Goal: Complete application form: Complete application form

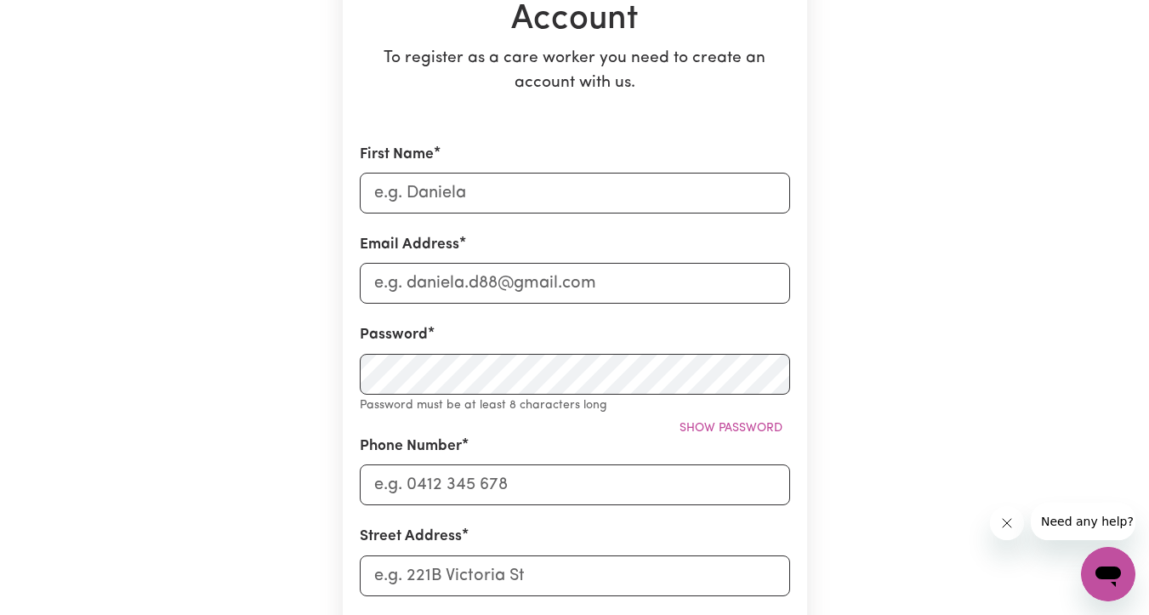
scroll to position [242, 0]
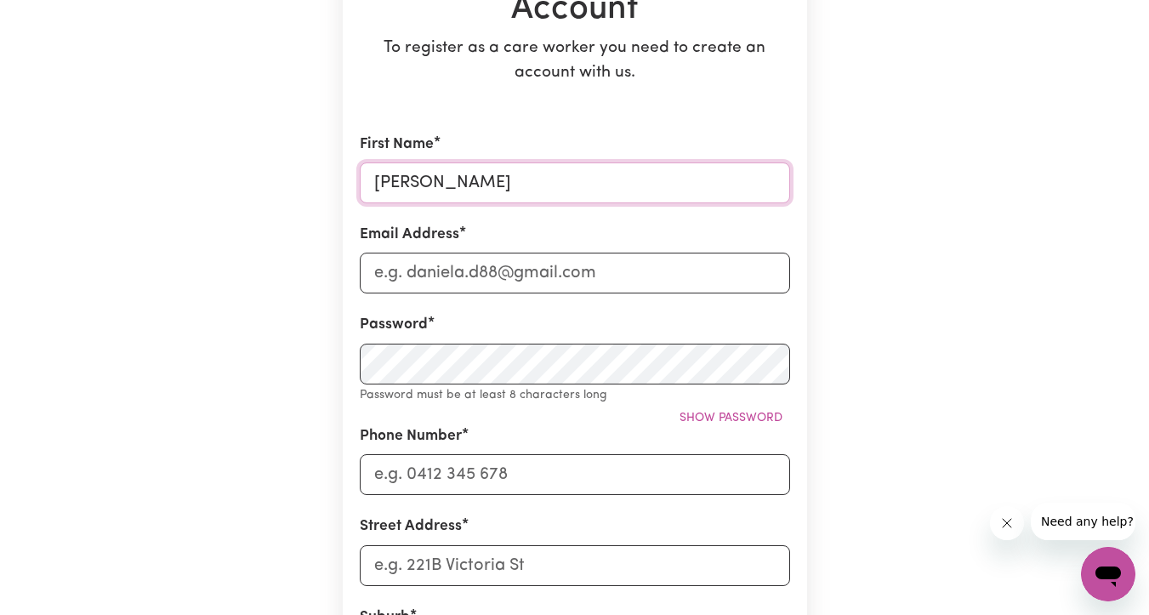
type input "[PERSON_NAME]"
click at [331, 267] on div "Create A Care Worker Account To register as a care worker you need to create an…" at bounding box center [574, 470] width 969 height 1307
click at [415, 182] on input "[PERSON_NAME]" at bounding box center [575, 182] width 430 height 41
type input "[PERSON_NAME]"
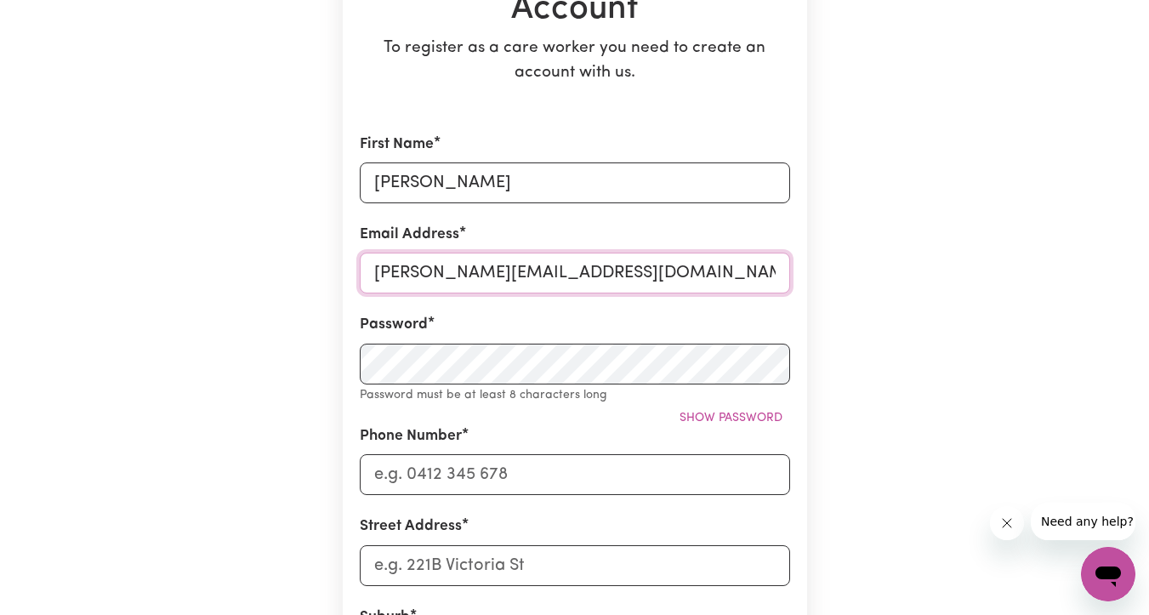
type input "[PERSON_NAME][EMAIL_ADDRESS][DOMAIN_NAME]"
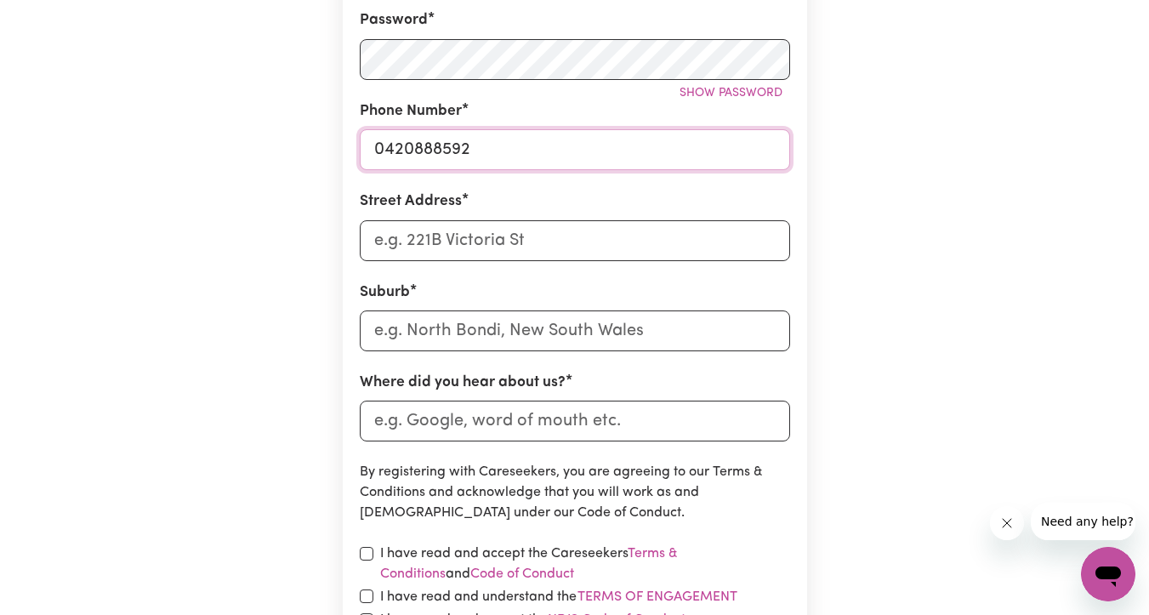
scroll to position [565, 0]
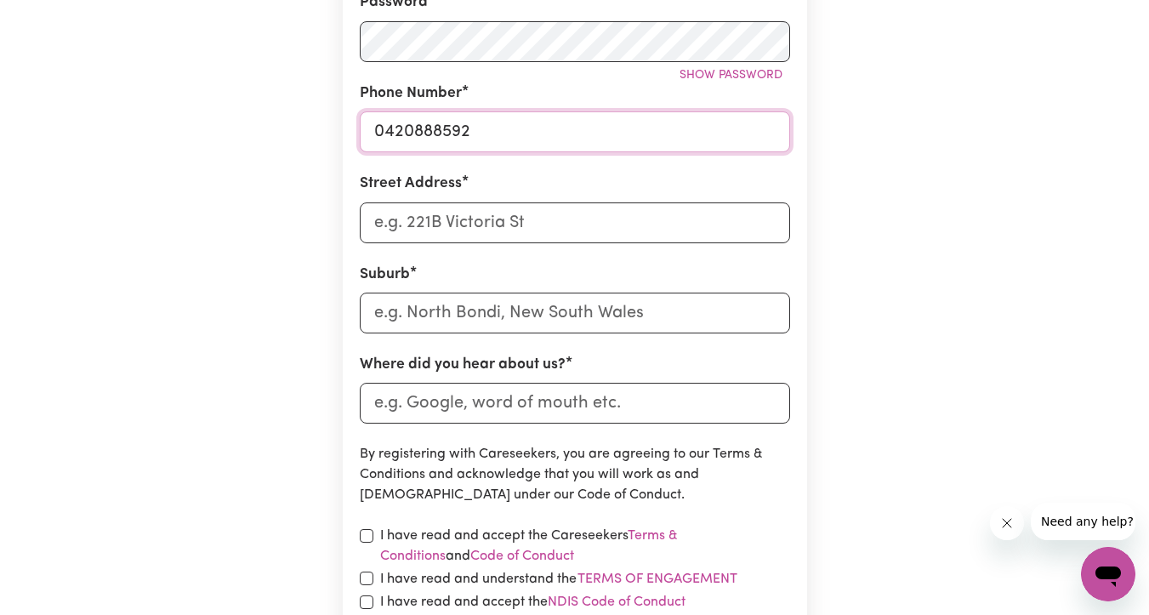
type input "0420888592"
type input "[STREET_ADDRESS][PERSON_NAME]"
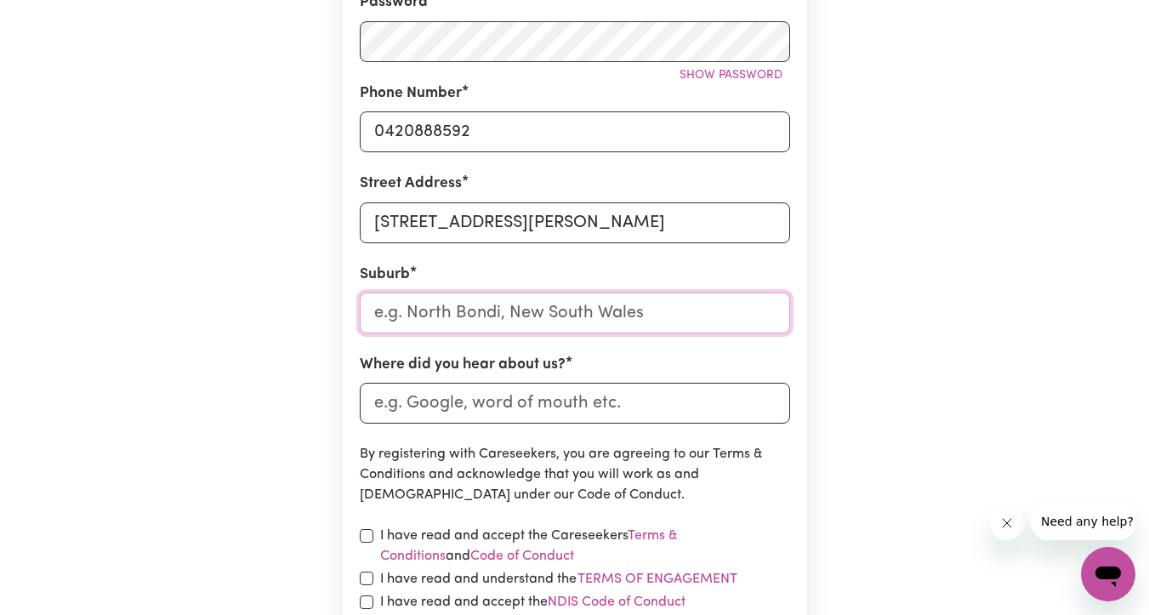
click at [418, 315] on input "text" at bounding box center [575, 313] width 430 height 41
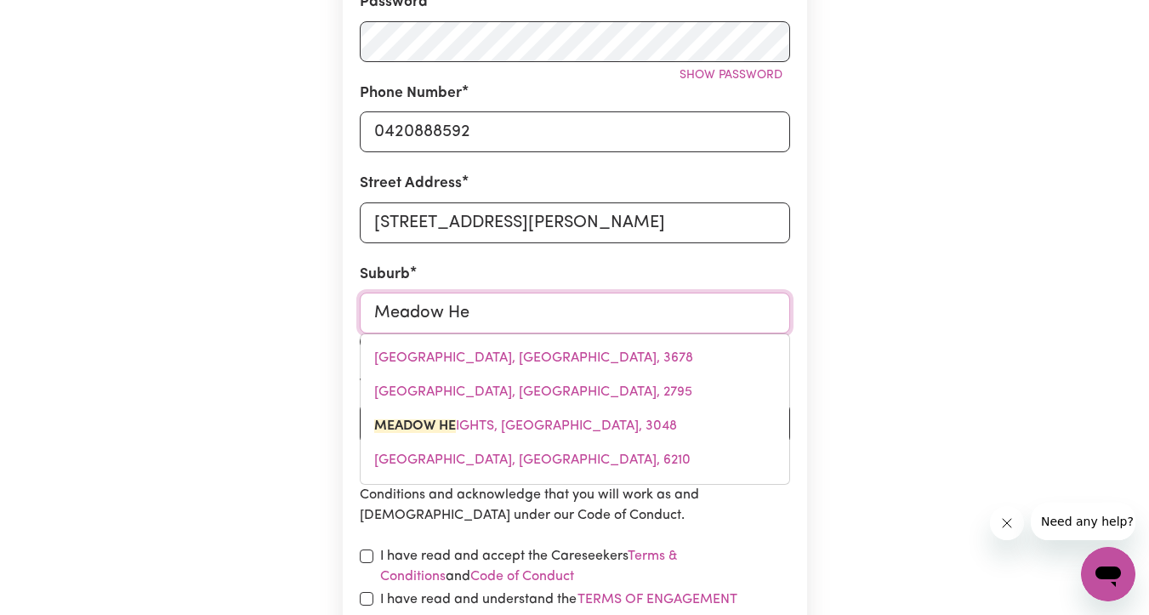
type input "Meadow Hei"
type input "Meadow HeiGHTS, [GEOGRAPHIC_DATA], 3048"
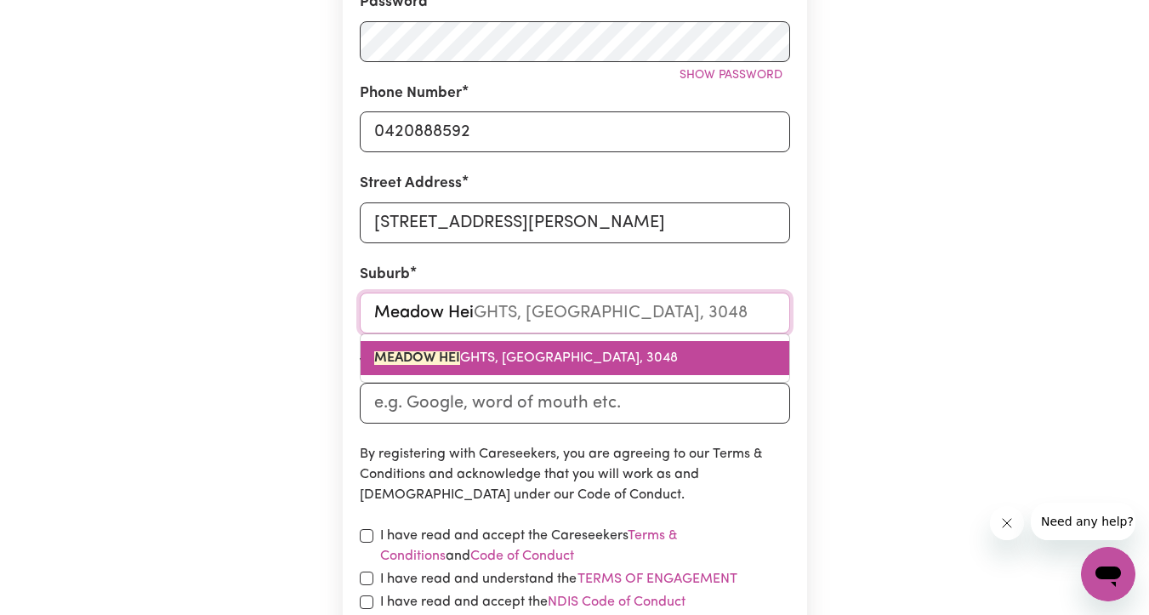
click at [437, 355] on mark "MEADOW HEI" at bounding box center [417, 358] width 86 height 14
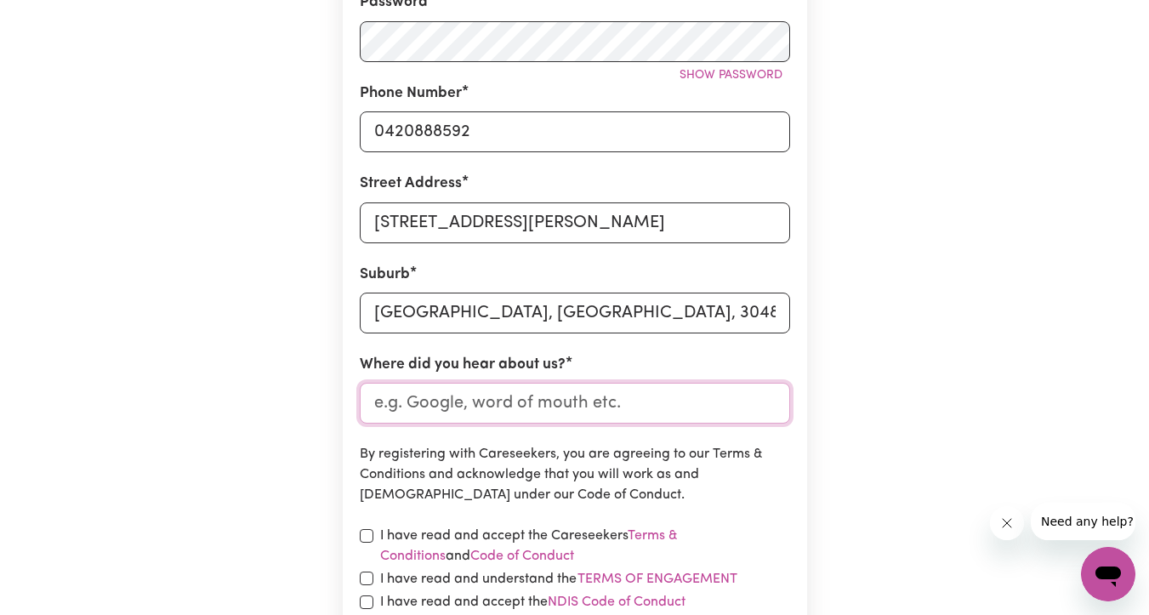
click at [415, 406] on input "Where did you hear about us?" at bounding box center [575, 403] width 430 height 41
type input "Indeed"
click at [313, 488] on div "Create A Care Worker Account To register as a care worker you need to create an…" at bounding box center [574, 138] width 969 height 1287
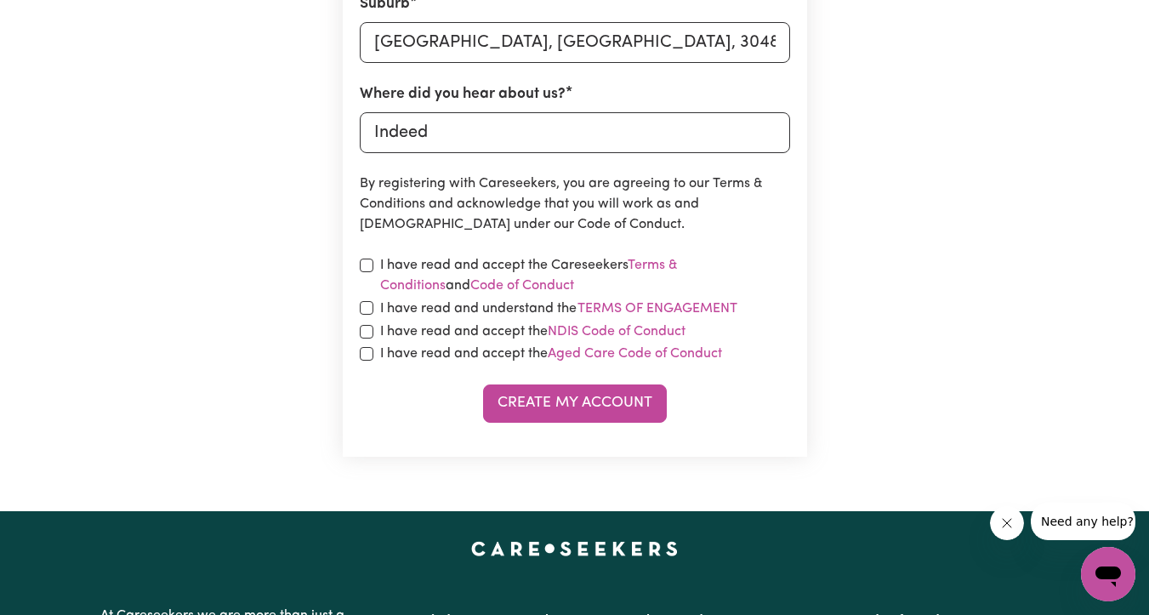
scroll to position [838, 0]
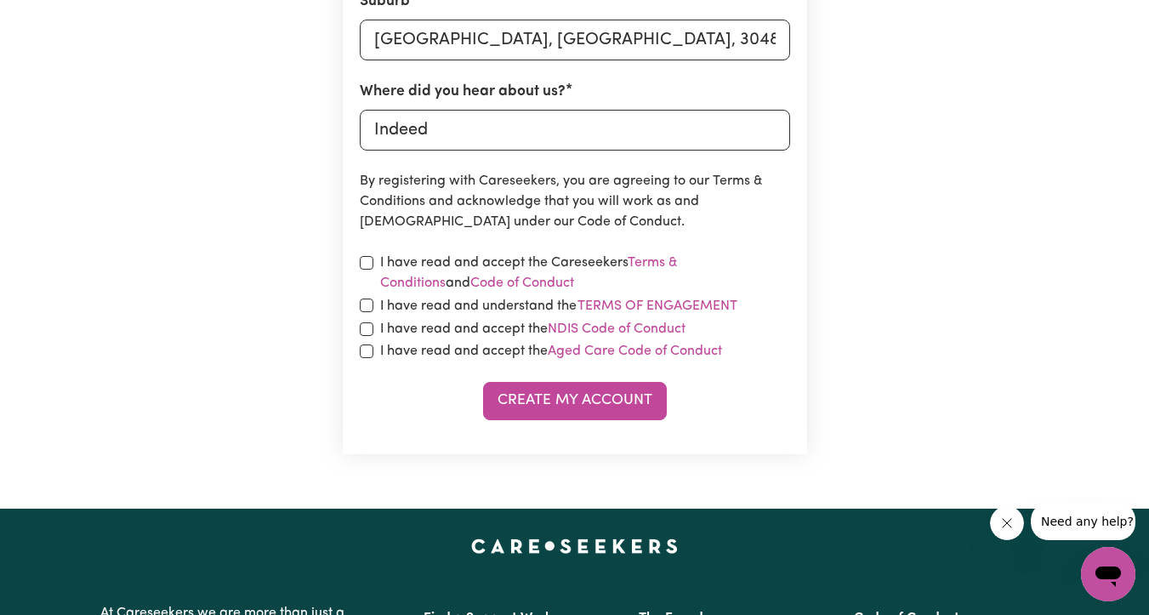
click at [367, 259] on input "checkbox" at bounding box center [367, 263] width 14 height 14
checkbox input "true"
click at [366, 305] on input "checkbox" at bounding box center [367, 305] width 14 height 14
checkbox input "true"
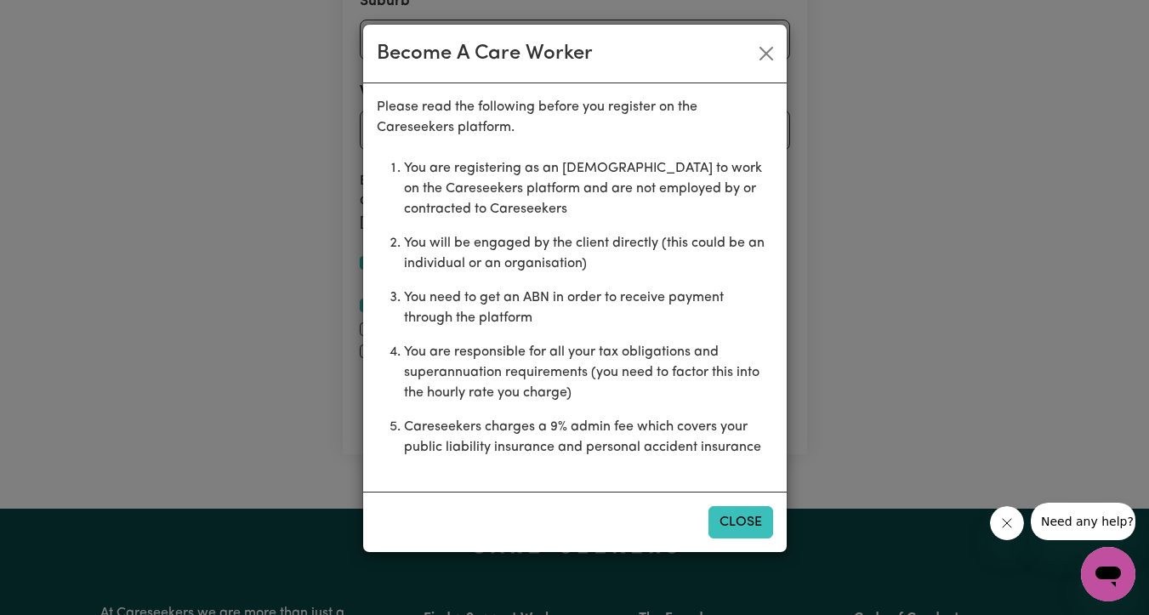
click at [737, 520] on button "Close" at bounding box center [740, 522] width 65 height 32
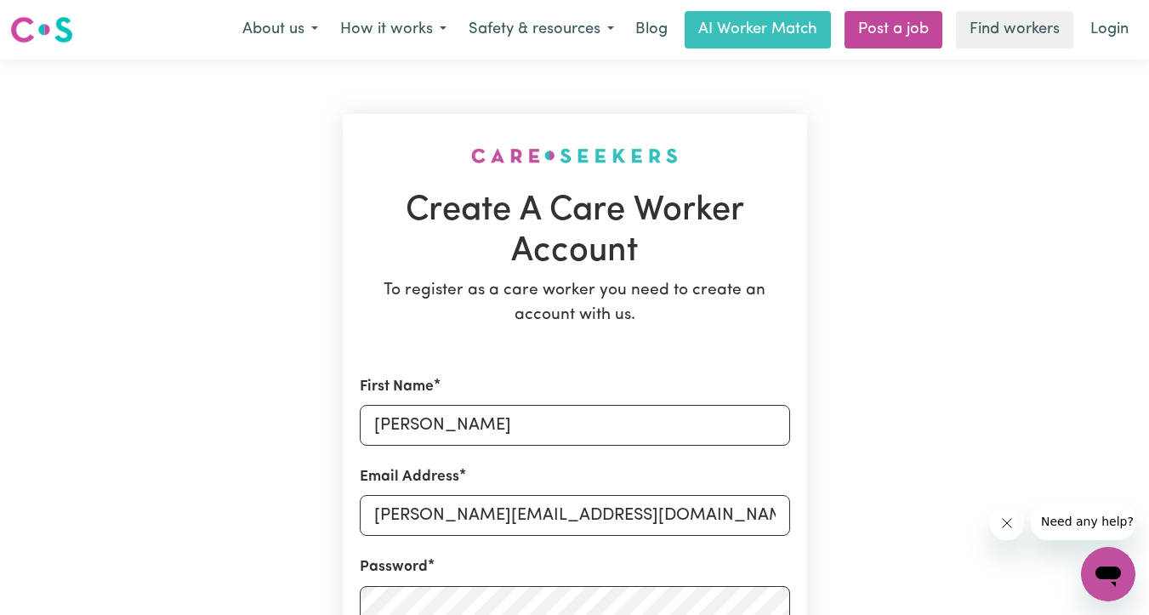
scroll to position [0, 0]
click at [272, 34] on button "About us" at bounding box center [280, 30] width 98 height 36
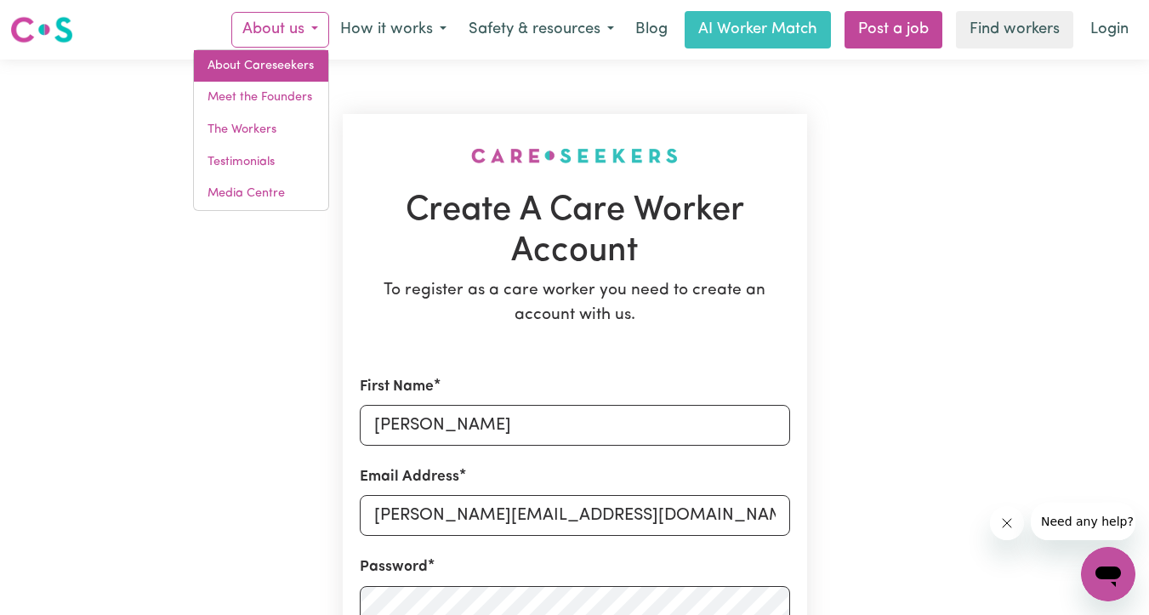
click at [265, 72] on link "About Careseekers" at bounding box center [261, 66] width 134 height 32
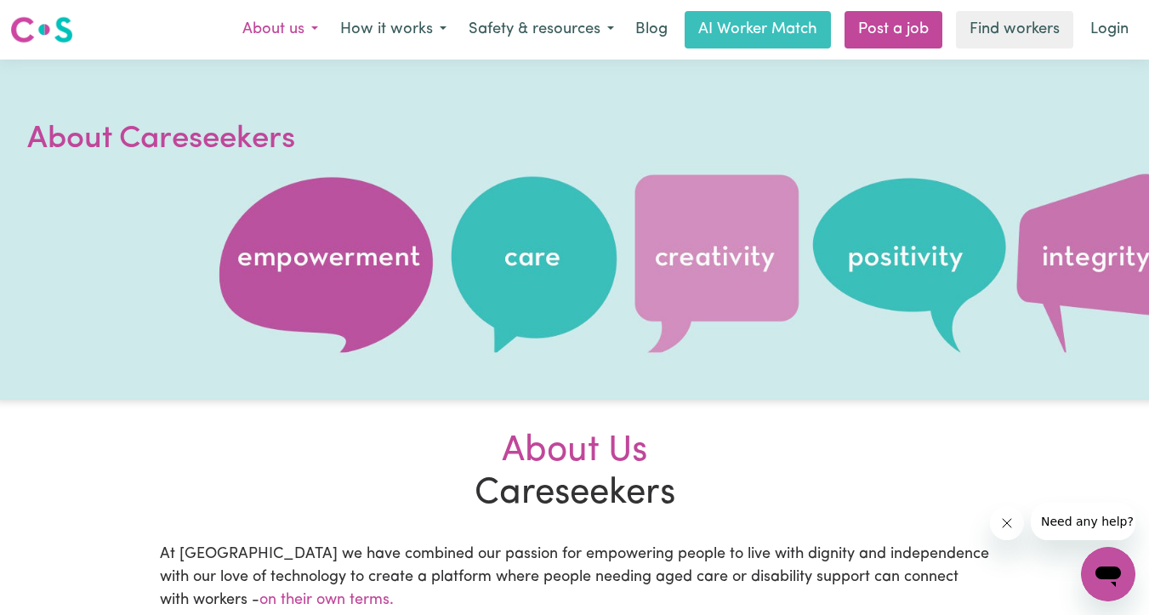
click at [262, 28] on button "About us" at bounding box center [280, 30] width 98 height 36
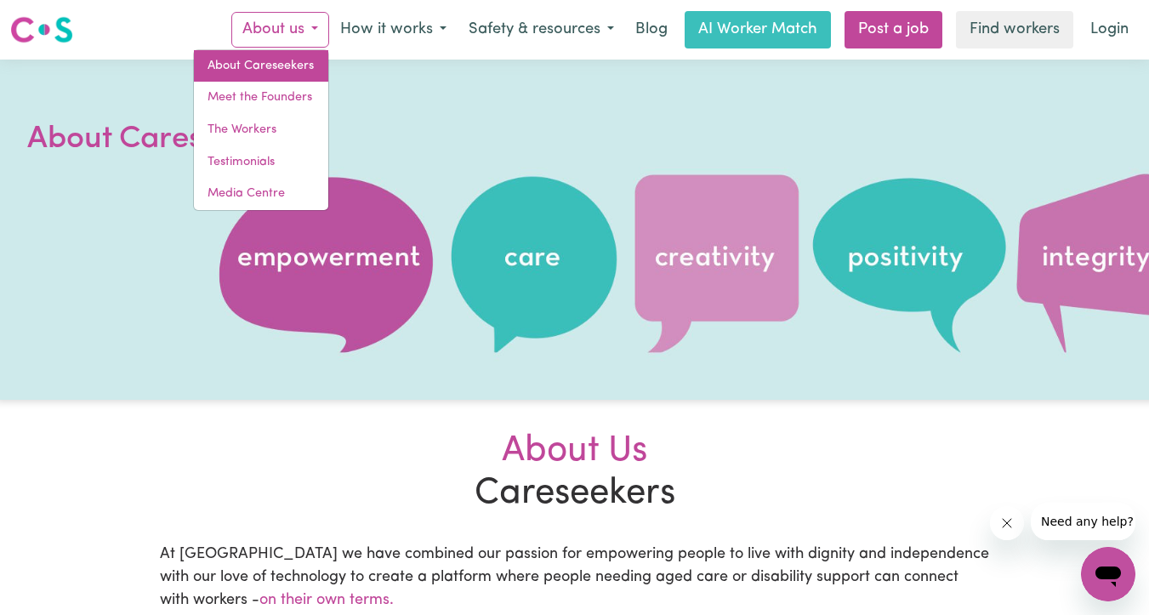
click at [274, 68] on link "About Careseekers" at bounding box center [261, 66] width 134 height 32
click at [45, 28] on img at bounding box center [41, 29] width 63 height 31
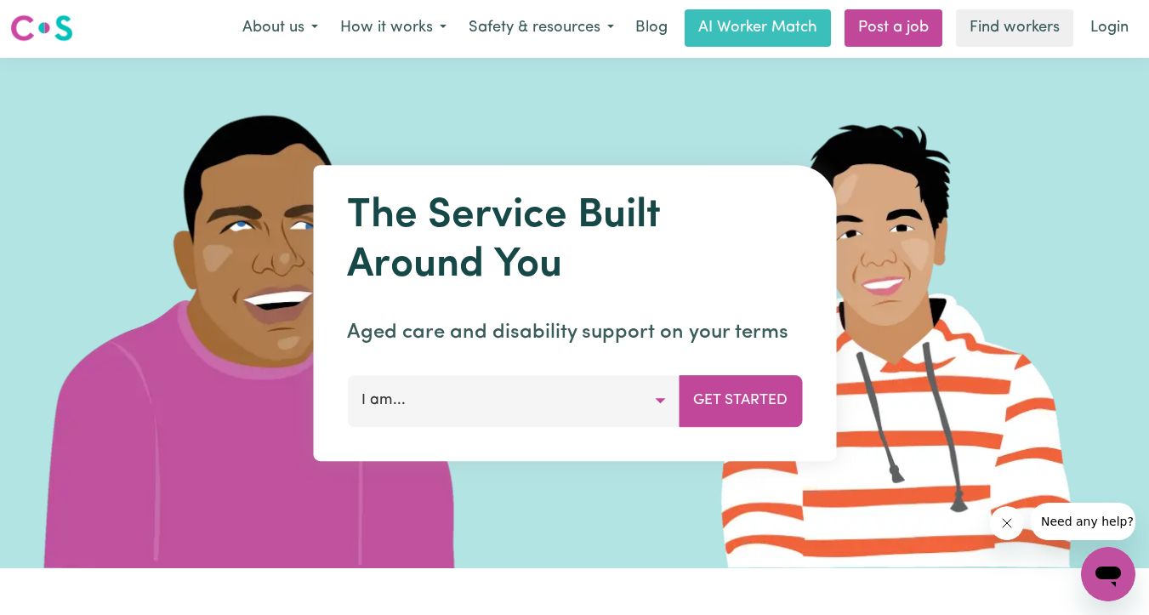
scroll to position [3, 0]
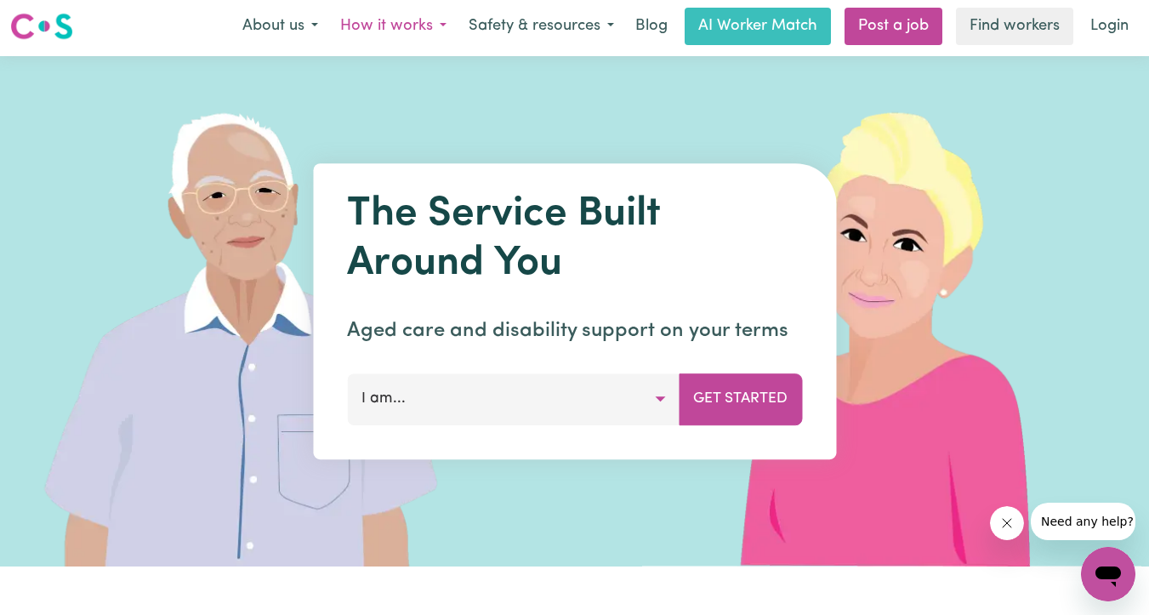
click at [396, 27] on button "How it works" at bounding box center [393, 27] width 128 height 36
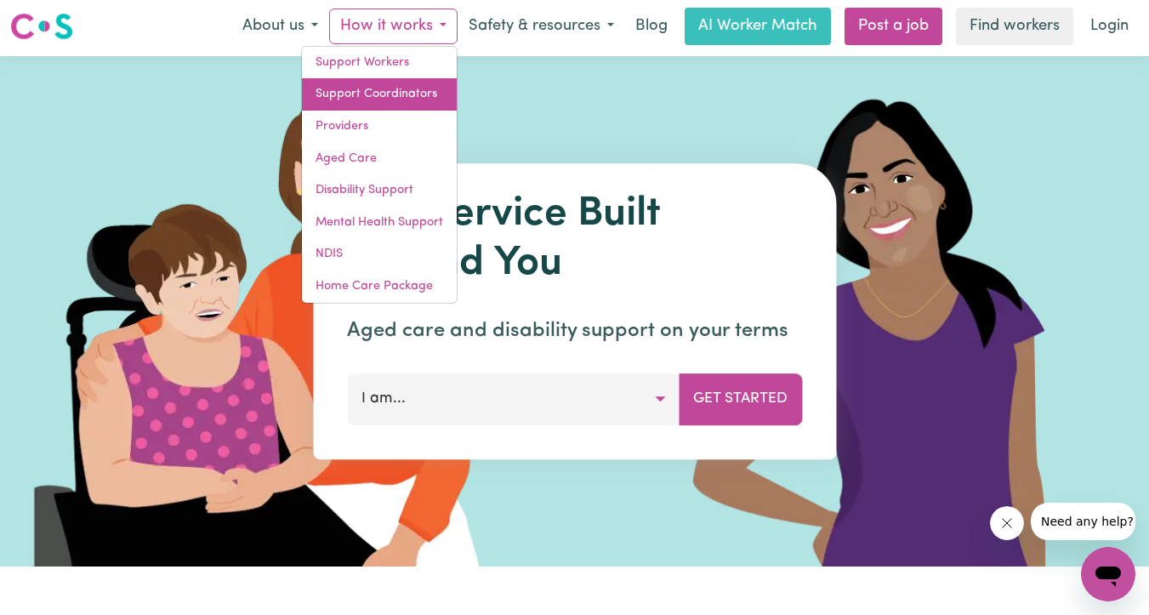
click at [383, 95] on link "Support Coordinators" at bounding box center [379, 94] width 155 height 32
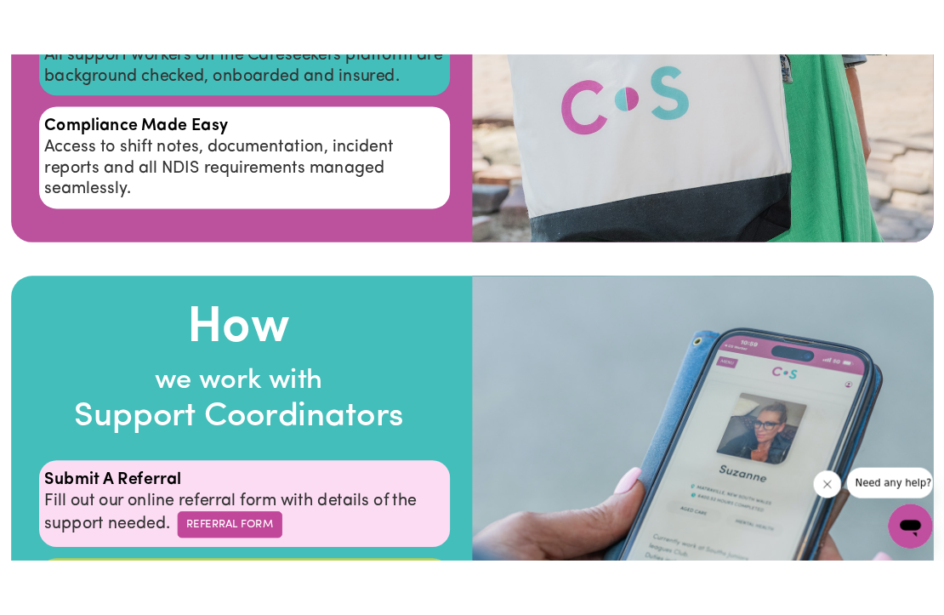
scroll to position [2299, 0]
